Goal: Find specific page/section: Find specific page/section

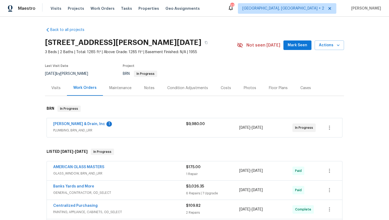
click at [138, 131] on span "PLUMBING, BRN_AND_LRR" at bounding box center [119, 130] width 133 height 5
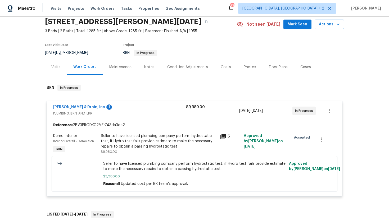
scroll to position [23, 0]
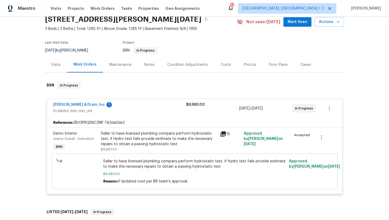
click at [222, 132] on icon at bounding box center [222, 134] width 5 height 5
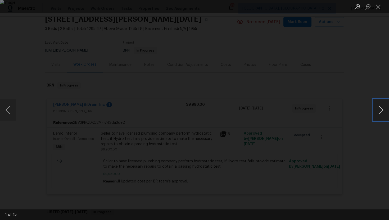
click at [377, 113] on button "Next image" at bounding box center [381, 110] width 16 height 21
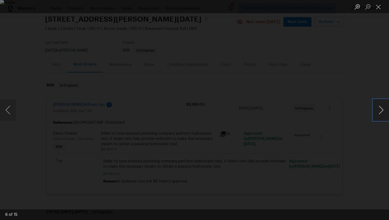
click at [377, 113] on button "Next image" at bounding box center [381, 110] width 16 height 21
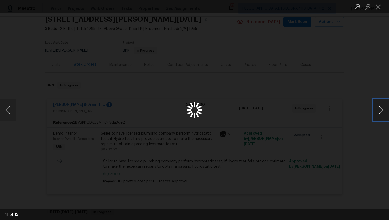
click at [377, 113] on button "Next image" at bounding box center [381, 110] width 16 height 21
click at [341, 118] on div "Lightbox" at bounding box center [194, 110] width 389 height 220
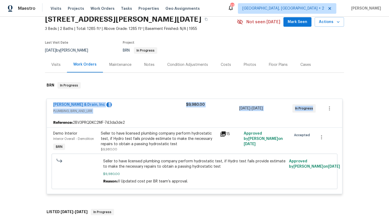
drag, startPoint x: 315, startPoint y: 110, endPoint x: 48, endPoint y: 103, distance: 267.4
click at [48, 103] on div "[PERSON_NAME] & Drain, Inc 1 PLUMBING, BRN_AND_LRR $9,980.00 [DATE] - [DATE] In…" at bounding box center [194, 108] width 295 height 19
copy div "[PERSON_NAME] & Drain, Inc 1 PLUMBING, BRN_AND_LRR $9,980.00 [DATE] - [DATE] In…"
click at [223, 137] on icon at bounding box center [222, 134] width 5 height 5
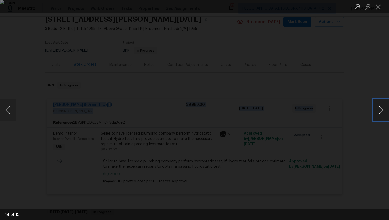
click at [381, 116] on button "Next image" at bounding box center [381, 110] width 16 height 21
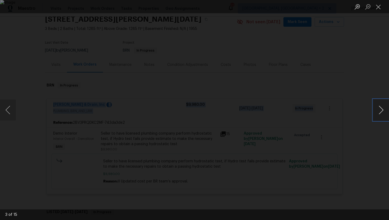
click at [381, 116] on button "Next image" at bounding box center [381, 110] width 16 height 21
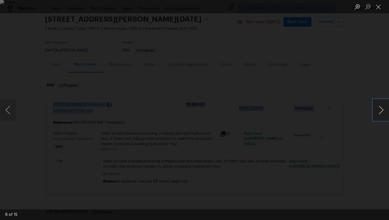
click at [381, 116] on button "Next image" at bounding box center [381, 110] width 16 height 21
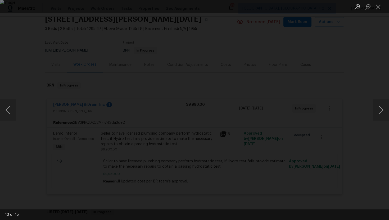
click at [347, 141] on div "Lightbox" at bounding box center [194, 110] width 389 height 220
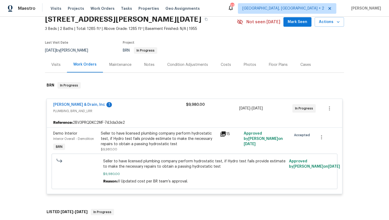
click at [223, 134] on icon at bounding box center [222, 134] width 5 height 5
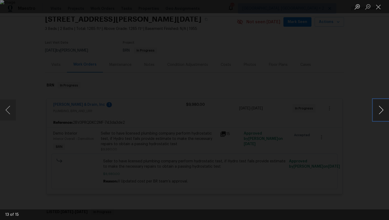
click at [382, 108] on button "Next image" at bounding box center [381, 110] width 16 height 21
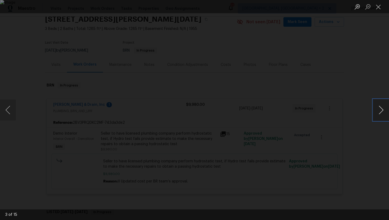
click at [384, 108] on button "Next image" at bounding box center [381, 110] width 16 height 21
click at [350, 82] on div "Lightbox" at bounding box center [194, 110] width 389 height 220
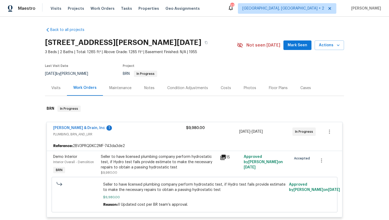
scroll to position [7, 0]
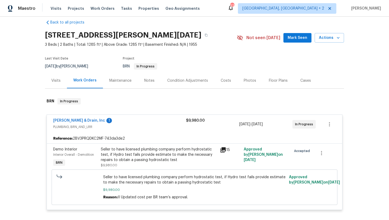
click at [121, 79] on div "Maintenance" at bounding box center [120, 80] width 22 height 5
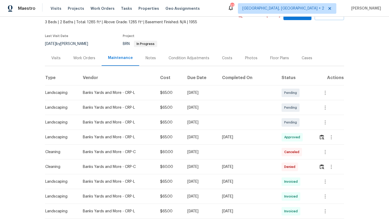
scroll to position [30, 0]
click at [333, 137] on icon "button" at bounding box center [331, 137] width 6 height 6
click at [339, 147] on li "View details" at bounding box center [344, 145] width 37 height 9
